Goal: Task Accomplishment & Management: Use online tool/utility

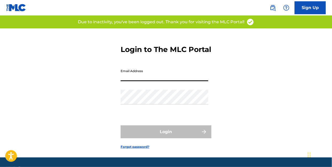
click at [141, 81] on input "Email Address" at bounding box center [164, 74] width 88 height 15
type input "[EMAIL_ADDRESS][DOMAIN_NAME]"
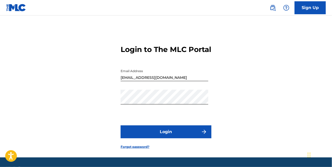
click at [172, 139] on button "Login" at bounding box center [165, 132] width 91 height 13
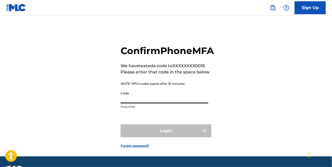
click at [153, 104] on input "Code" at bounding box center [164, 96] width 88 height 15
click at [142, 104] on input "Code" at bounding box center [164, 96] width 88 height 15
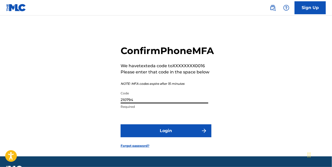
type input "210794"
click at [163, 138] on button "Login" at bounding box center [165, 131] width 91 height 13
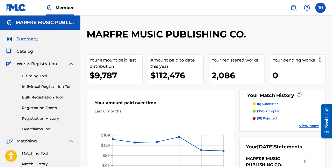
drag, startPoint x: 331, startPoint y: 33, endPoint x: 331, endPoint y: 38, distance: 5.4
click at [331, 39] on div "MARFRE MUSIC PUBLISHING CO. Your amount paid last distribution $9,787 Amount pa…" at bounding box center [205, 162] width 251 height 268
click at [27, 52] on span "Catalog" at bounding box center [25, 51] width 16 height 6
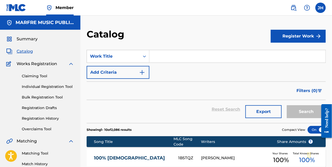
click at [168, 56] on input "Search Form" at bounding box center [237, 56] width 176 height 12
click at [161, 60] on input "Search Form" at bounding box center [237, 56] width 176 height 12
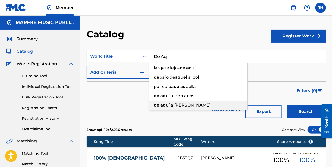
click at [188, 106] on span "uí a [PERSON_NAME]" at bounding box center [188, 105] width 45 height 5
type input "de aquí a [PERSON_NAME]"
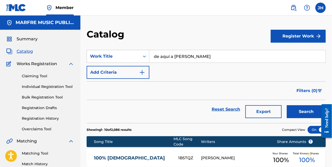
click at [300, 110] on button "Search" at bounding box center [306, 111] width 39 height 13
click at [133, 157] on link "DE AQUÍ A [PERSON_NAME]" at bounding box center [132, 158] width 77 height 6
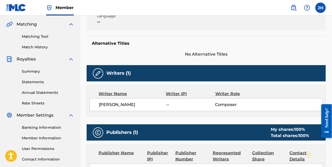
scroll to position [116, 0]
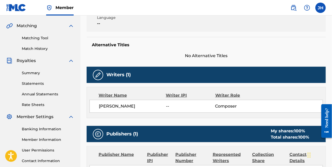
click at [40, 39] on link "Matching Tool" at bounding box center [48, 37] width 52 height 5
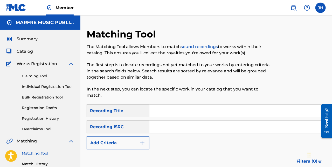
click at [171, 110] on input "Search Form" at bounding box center [237, 111] width 176 height 12
type input "De Aqui A [PERSON_NAME]"
click at [311, 48] on div at bounding box center [297, 66] width 55 height 76
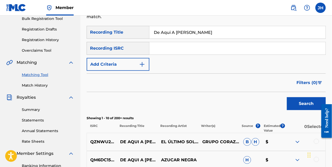
scroll to position [75, 0]
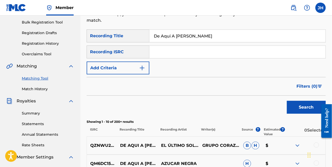
click at [127, 69] on button "Add Criteria" at bounding box center [118, 68] width 63 height 13
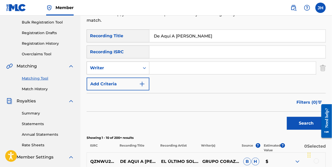
click at [130, 70] on div "Writer" at bounding box center [113, 68] width 47 height 6
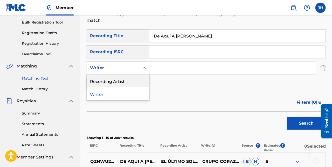
click at [127, 82] on div "Recording Artist" at bounding box center [118, 81] width 62 height 13
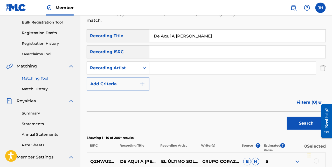
click at [173, 69] on input "Search Form" at bounding box center [232, 68] width 166 height 12
type input "Los Palominos"
click at [306, 122] on button "Search" at bounding box center [306, 123] width 39 height 13
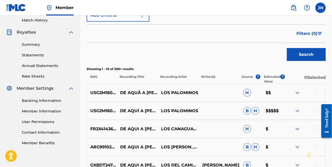
scroll to position [151, 0]
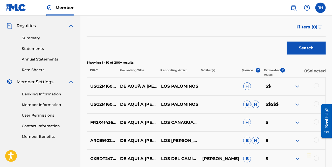
click at [316, 104] on div at bounding box center [315, 104] width 5 height 5
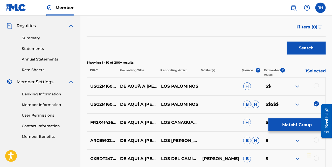
click at [316, 84] on div at bounding box center [315, 85] width 5 height 5
click at [302, 125] on button "Match 2 Groups" at bounding box center [296, 125] width 57 height 13
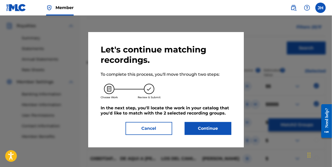
click at [219, 130] on button "Continue" at bounding box center [207, 128] width 47 height 13
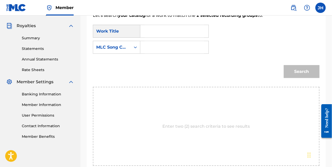
click at [157, 34] on input "Search Form" at bounding box center [174, 31] width 59 height 12
type input "De Aqui A [PERSON_NAME]"
click at [204, 41] on input "Search Form" at bounding box center [174, 47] width 59 height 12
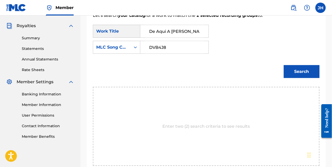
type input "DVB4J8"
click at [300, 65] on button "Search" at bounding box center [301, 71] width 36 height 13
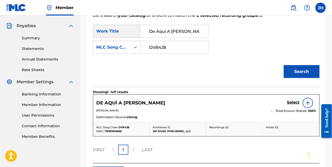
click at [296, 100] on h5 "Select" at bounding box center [293, 102] width 13 height 5
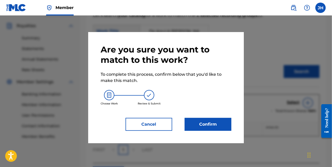
click at [221, 127] on button "Confirm" at bounding box center [207, 124] width 47 height 13
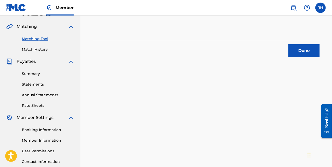
scroll to position [115, 0]
click at [303, 53] on button "Done" at bounding box center [303, 51] width 31 height 13
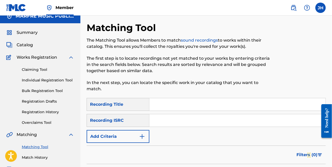
scroll to position [0, 0]
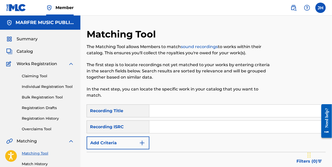
click at [31, 51] on span "Catalog" at bounding box center [25, 51] width 16 height 6
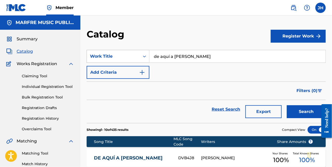
drag, startPoint x: 198, startPoint y: 57, endPoint x: 126, endPoint y: 52, distance: 72.7
click at [126, 53] on div "SearchWithCriteriab9a1bd3e-ae61-421d-a68f-e18c2bc111cd Work Title de aquí a [PE…" at bounding box center [206, 56] width 239 height 13
type input "Mi Ultimo Dia Contigo"
click at [304, 116] on button "Search" at bounding box center [306, 111] width 39 height 13
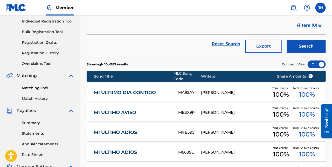
scroll to position [66, 0]
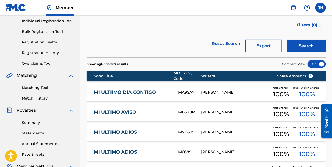
click at [121, 92] on link "MI ULTIIMO DIA CONTIGO" at bounding box center [132, 93] width 77 height 6
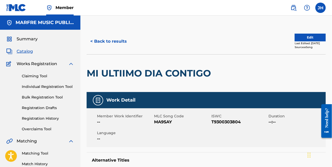
click at [114, 43] on button "< Back to results" at bounding box center [109, 41] width 44 height 13
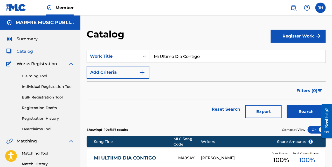
drag, startPoint x: 208, startPoint y: 56, endPoint x: 110, endPoint y: 45, distance: 98.0
click at [110, 45] on section "SearchWithCriteriab9a1bd3e-ae61-421d-a68f-e18c2bc111cd Work Title Mi Ultimo Dia…" at bounding box center [206, 84] width 239 height 80
click at [162, 56] on input "Una Artista De" at bounding box center [237, 56] width 176 height 12
click at [195, 59] on input "Un Artista De" at bounding box center [237, 56] width 176 height 12
click at [191, 68] on span "l engaño" at bounding box center [190, 68] width 18 height 5
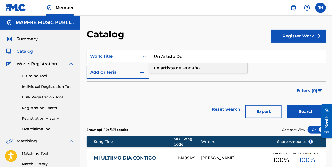
type input "un artista del engaño"
click at [300, 110] on button "Search" at bounding box center [306, 111] width 39 height 13
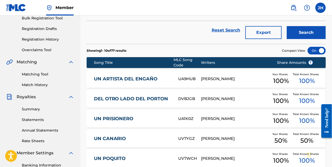
scroll to position [94, 0]
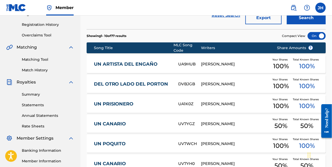
click at [137, 62] on link "UN ARTISTA DEL ENGAÑO" at bounding box center [132, 64] width 77 height 6
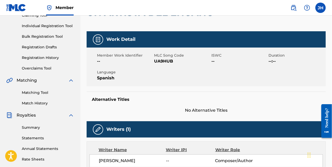
scroll to position [56, 0]
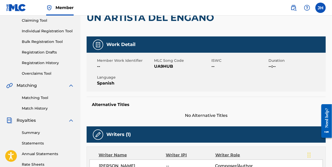
click at [41, 100] on link "Matching Tool" at bounding box center [48, 97] width 52 height 5
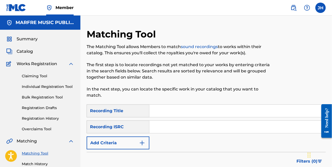
click at [174, 114] on input "Search Form" at bounding box center [237, 111] width 176 height 12
type input "Un Artista [PERSON_NAME]"
click at [252, 148] on div "SearchWithCriteria7ba61608-aecd-440e-9966-b8097189fd8e Recording Title Un Artis…" at bounding box center [206, 127] width 239 height 45
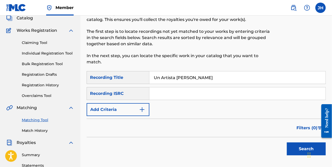
scroll to position [38, 0]
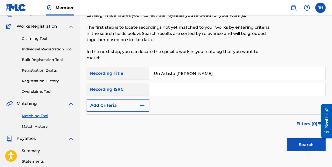
click at [298, 143] on button "Search" at bounding box center [306, 145] width 39 height 13
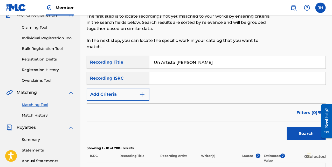
scroll to position [47, 0]
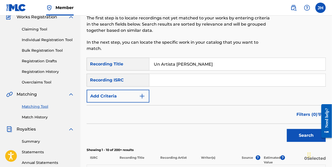
click at [136, 98] on button "Add Criteria" at bounding box center [118, 96] width 63 height 13
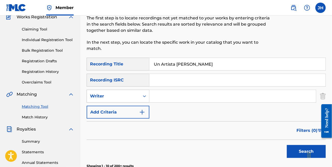
click at [128, 98] on div "Writer" at bounding box center [113, 96] width 47 height 6
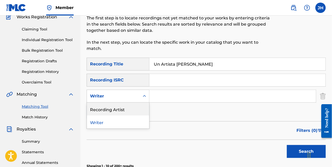
click at [122, 109] on div "Recording Artist" at bounding box center [118, 109] width 62 height 13
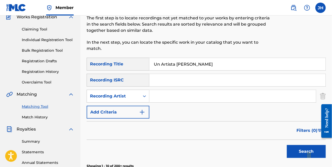
click at [167, 95] on input "Search Form" at bounding box center [232, 96] width 166 height 12
click at [167, 94] on input "Search Form" at bounding box center [232, 96] width 166 height 12
type input "[PERSON_NAME]"
click at [291, 153] on button "Search" at bounding box center [306, 151] width 39 height 13
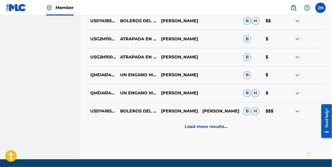
scroll to position [292, 0]
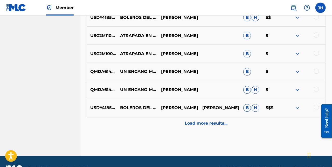
click at [227, 122] on div "Load more results..." at bounding box center [206, 123] width 239 height 13
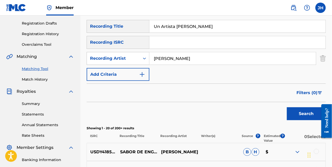
scroll to position [75, 0]
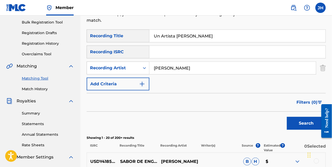
drag, startPoint x: 222, startPoint y: 36, endPoint x: 141, endPoint y: 31, distance: 81.0
click at [141, 31] on div "SearchWithCriteria7ba61608-aecd-440e-9966-b8097189fd8e Recording Title Un Artis…" at bounding box center [206, 36] width 239 height 13
type input "Atrapada En Un Amor"
click at [297, 123] on button "Search" at bounding box center [306, 123] width 39 height 13
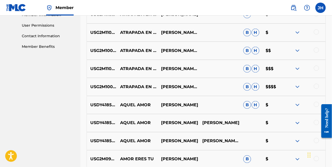
scroll to position [235, 0]
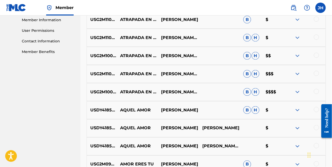
click at [317, 92] on div at bounding box center [315, 91] width 5 height 5
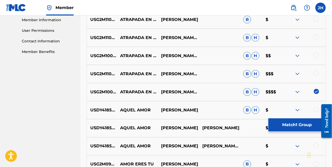
click at [317, 73] on div at bounding box center [315, 73] width 5 height 5
click at [316, 56] on div at bounding box center [315, 55] width 5 height 5
click at [316, 37] on div at bounding box center [315, 37] width 5 height 5
click at [316, 19] on div at bounding box center [315, 19] width 5 height 5
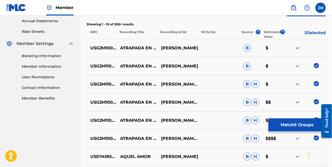
scroll to position [188, 0]
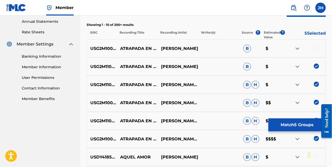
click at [316, 49] on div at bounding box center [315, 48] width 5 height 5
click at [289, 126] on button "Match 6 Groups" at bounding box center [296, 125] width 57 height 13
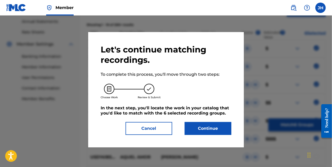
click at [213, 131] on button "Continue" at bounding box center [207, 128] width 47 height 13
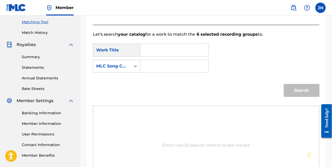
scroll to position [113, 0]
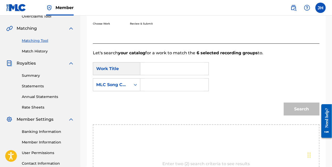
click at [147, 70] on input "Search Form" at bounding box center [174, 69] width 59 height 12
type input "Atrapada En Un Amor"
click at [204, 79] on input "Search Form" at bounding box center [174, 85] width 59 height 12
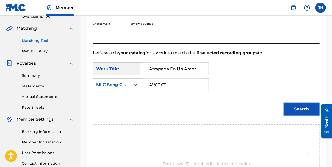
type input "AVC6XZ"
click at [294, 103] on button "Search" at bounding box center [301, 109] width 36 height 13
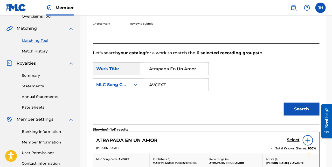
click at [292, 138] on h5 "Select" at bounding box center [293, 140] width 13 height 5
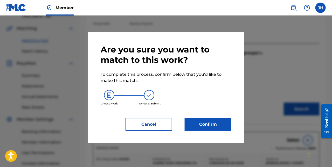
click at [213, 127] on button "Confirm" at bounding box center [207, 124] width 47 height 13
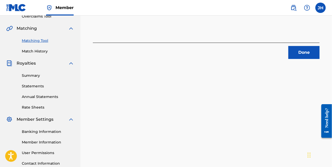
click at [301, 53] on button "Done" at bounding box center [303, 52] width 31 height 13
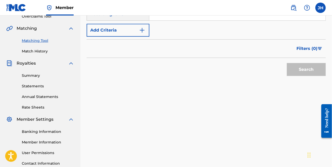
click at [278, 40] on div "Filters ( 0 )" at bounding box center [206, 48] width 239 height 19
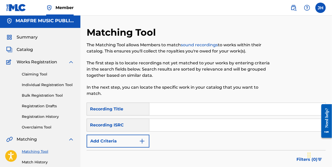
scroll to position [0, 0]
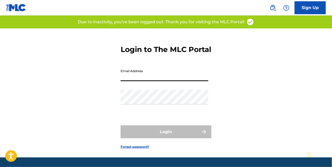
click at [149, 81] on input "Email Address" at bounding box center [164, 74] width 88 height 15
type input "joann9hobbs@aol.com"
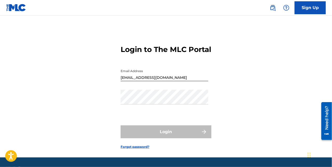
click at [275, 10] on img at bounding box center [272, 8] width 6 height 6
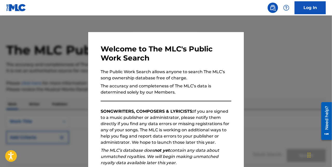
click at [276, 73] on div at bounding box center [166, 99] width 332 height 167
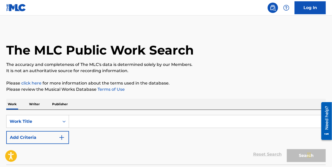
click at [90, 123] on input "Search Form" at bounding box center [197, 122] width 256 height 12
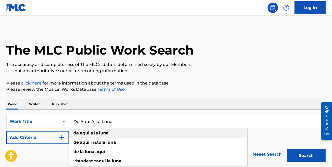
click at [96, 134] on strong "la" at bounding box center [96, 133] width 4 height 5
type input "de aqui a la luna"
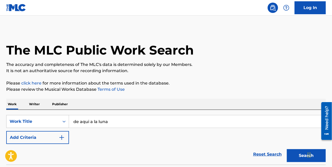
click at [299, 156] on button "Search" at bounding box center [306, 155] width 39 height 13
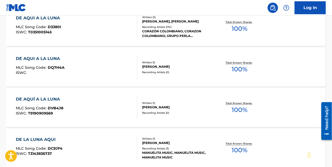
scroll to position [254, 0]
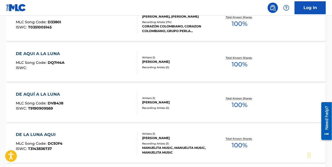
click at [46, 94] on div "DE AQUÍ A LA LUNA" at bounding box center [39, 94] width 47 height 6
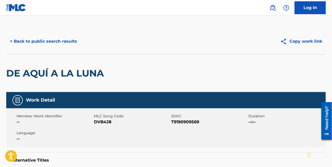
click at [312, 29] on div "< Back to public search results Copy work link" at bounding box center [165, 41] width 319 height 26
click at [271, 10] on img at bounding box center [272, 8] width 6 height 6
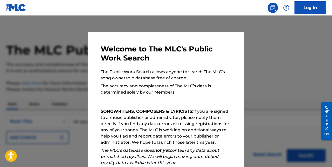
click at [275, 61] on div at bounding box center [166, 99] width 332 height 167
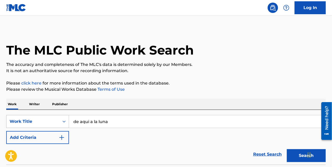
drag, startPoint x: 125, startPoint y: 124, endPoint x: 18, endPoint y: 118, distance: 106.9
click at [18, 119] on div "SearchWithCriteria29c20a97-3955-4a7d-870f-e697685e36be Work Title de aqui a la …" at bounding box center [165, 121] width 319 height 13
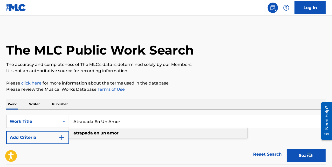
click at [117, 130] on div "atrapada en un amor" at bounding box center [158, 133] width 178 height 9
type input "atrapada en un amor"
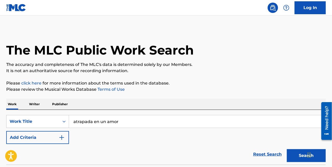
click at [236, 85] on p "Please click here for more information about the terms used in the database." at bounding box center [165, 83] width 319 height 6
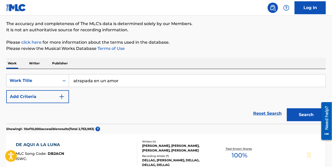
scroll to position [38, 0]
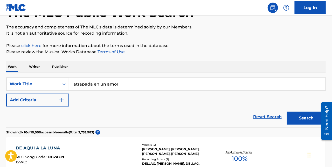
click at [305, 120] on button "Search" at bounding box center [306, 118] width 39 height 13
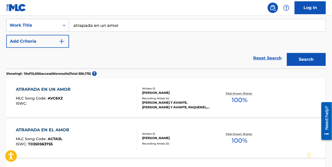
scroll to position [104, 0]
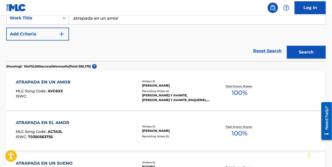
drag, startPoint x: 48, startPoint y: 92, endPoint x: 209, endPoint y: 2, distance: 184.0
